Goal: Information Seeking & Learning: Learn about a topic

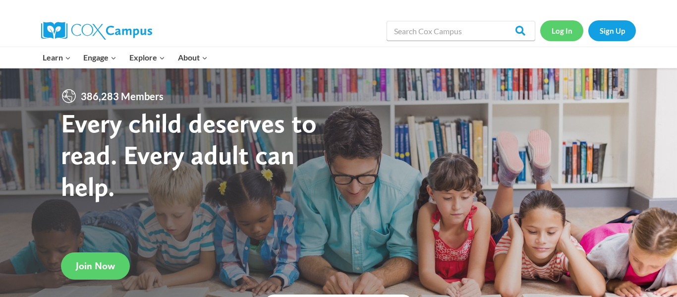
click at [564, 31] on link "Log In" at bounding box center [561, 30] width 43 height 20
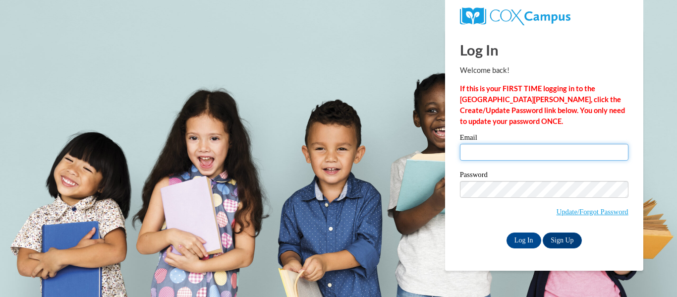
click at [495, 152] on input "Email" at bounding box center [544, 152] width 168 height 17
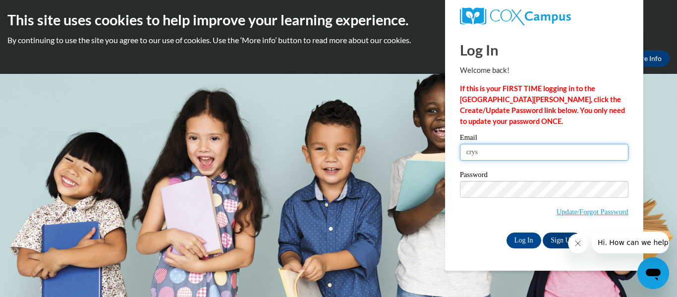
type input "crystal.hood@vwsd.org"
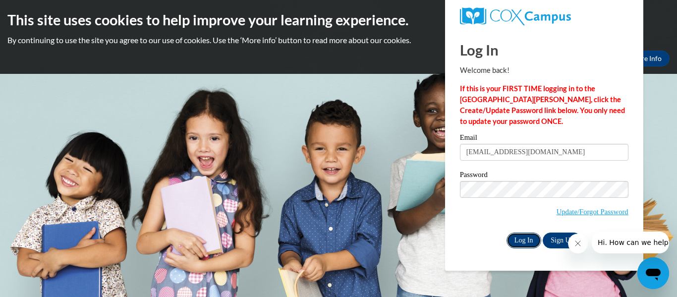
click at [523, 241] on input "Log In" at bounding box center [523, 240] width 35 height 16
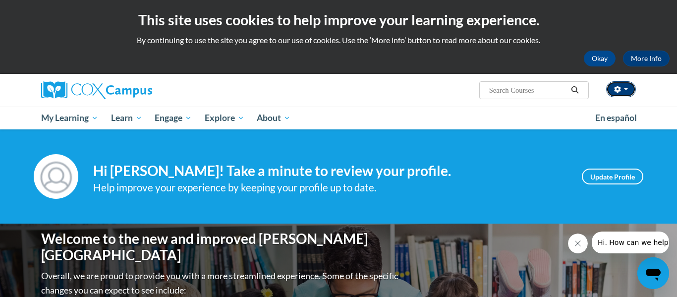
click at [627, 86] on button "button" at bounding box center [621, 89] width 30 height 16
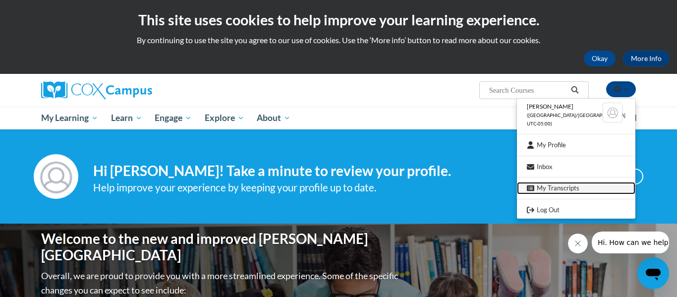
click at [564, 190] on link "My Transcripts" at bounding box center [576, 188] width 118 height 12
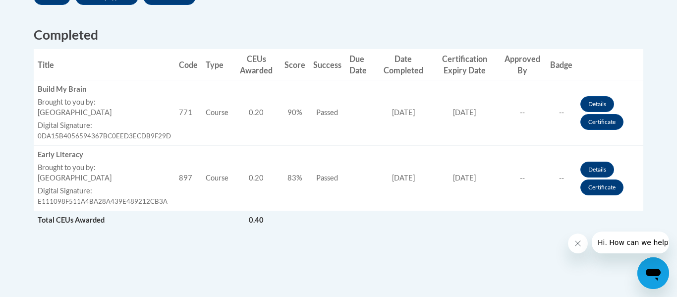
scroll to position [378, 0]
click at [606, 123] on link "Certificate" at bounding box center [601, 121] width 43 height 16
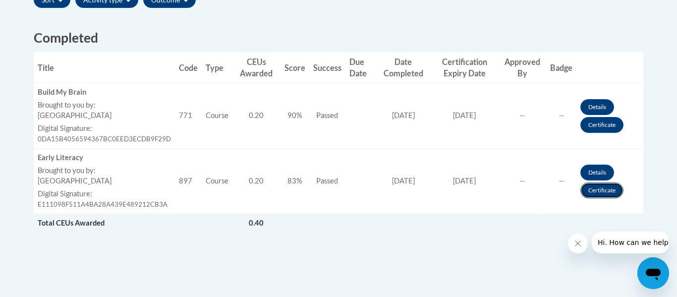
click at [607, 191] on link "Certificate" at bounding box center [601, 190] width 43 height 16
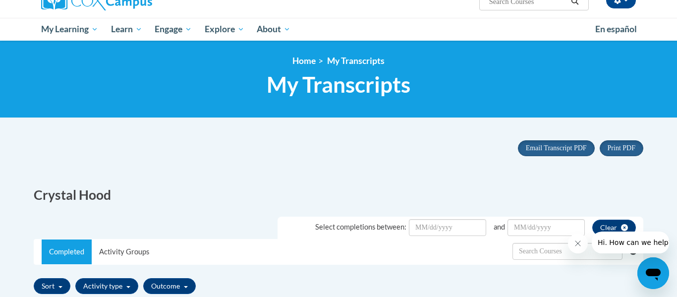
scroll to position [45, 0]
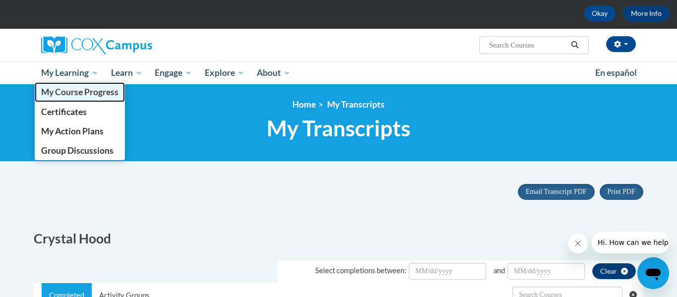
click at [63, 90] on span "My Course Progress" at bounding box center [79, 92] width 77 height 10
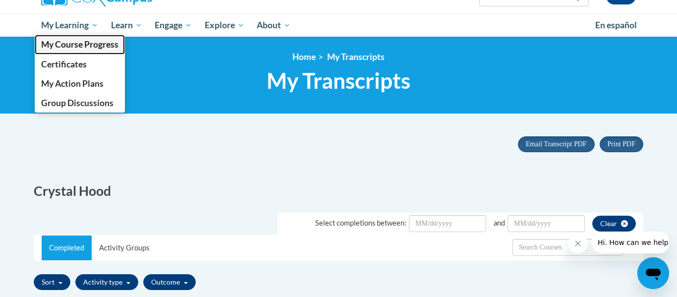
scroll to position [149, 0]
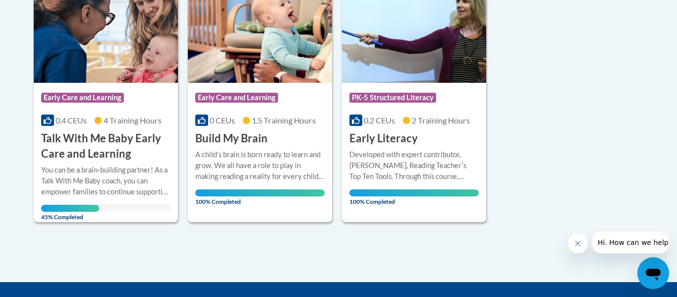
scroll to position [273, 0]
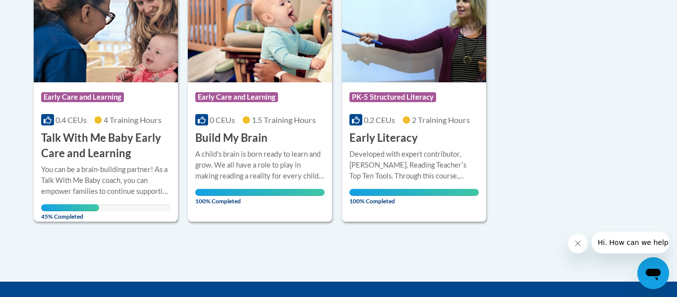
click at [139, 170] on div "You can be a brain-building partner! As a Talk With Me Baby coach, you can empo…" at bounding box center [105, 180] width 129 height 33
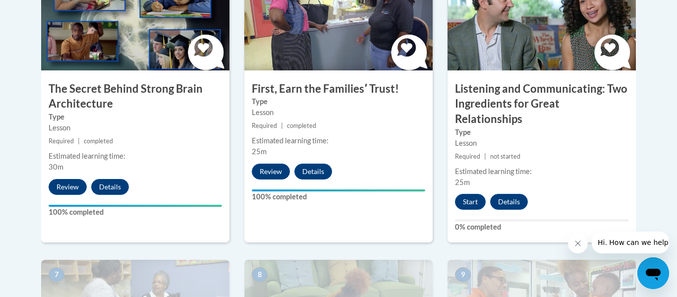
scroll to position [636, 0]
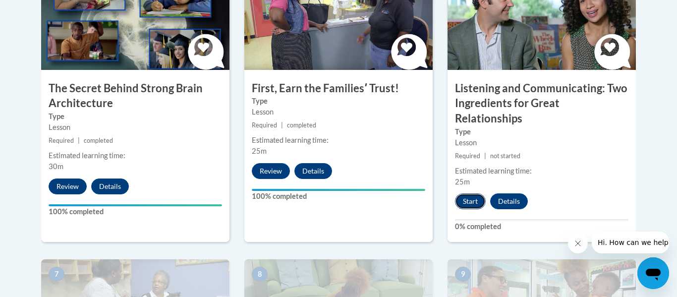
click at [475, 193] on button "Start" at bounding box center [470, 201] width 31 height 16
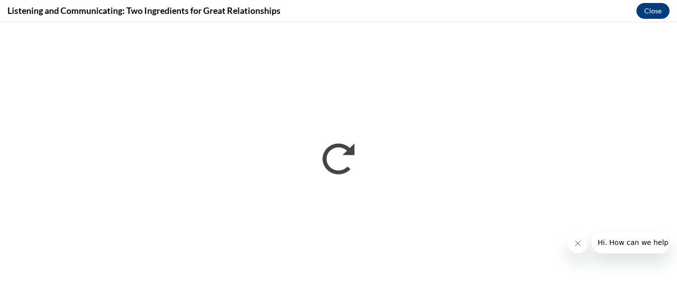
scroll to position [0, 0]
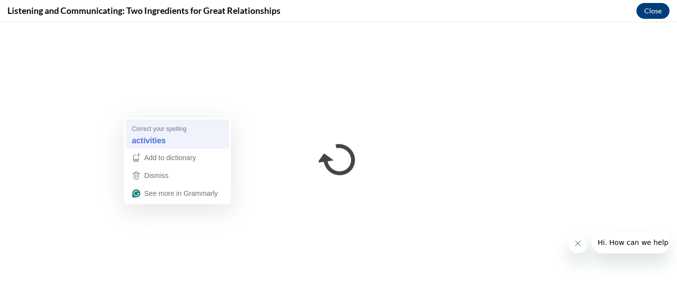
click at [151, 143] on strong "activities" at bounding box center [149, 140] width 34 height 11
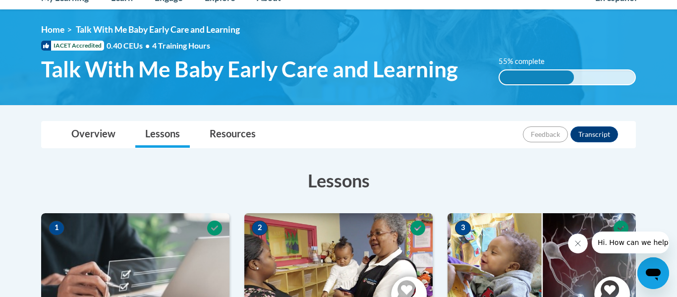
scroll to position [119, 0]
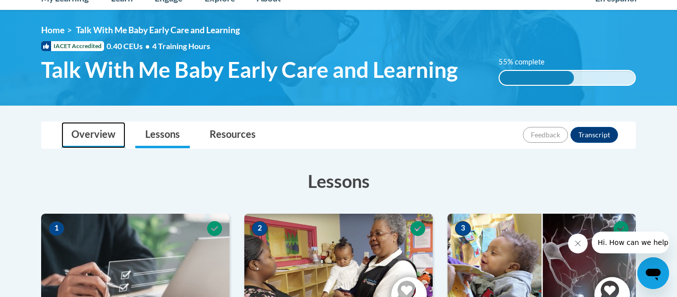
click at [88, 136] on link "Overview" at bounding box center [93, 135] width 64 height 26
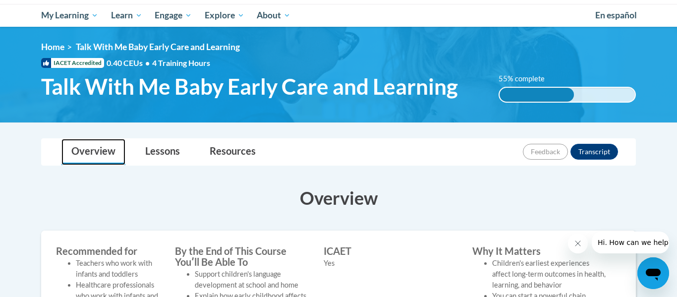
scroll to position [103, 0]
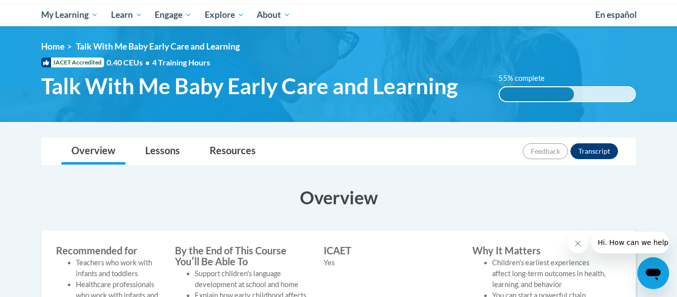
click at [623, 150] on div "Overview Lessons Resources Feedback Transcript" at bounding box center [338, 151] width 579 height 26
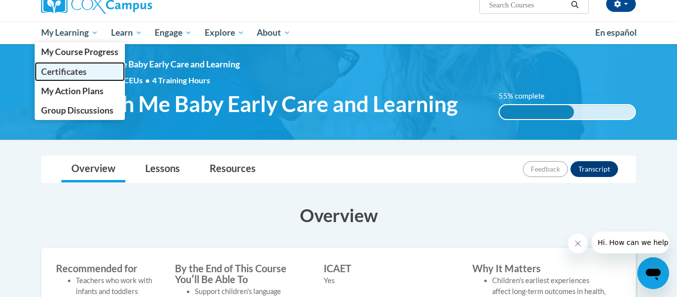
click at [76, 73] on span "Certificates" at bounding box center [64, 71] width 46 height 10
